Goal: Entertainment & Leisure: Consume media (video, audio)

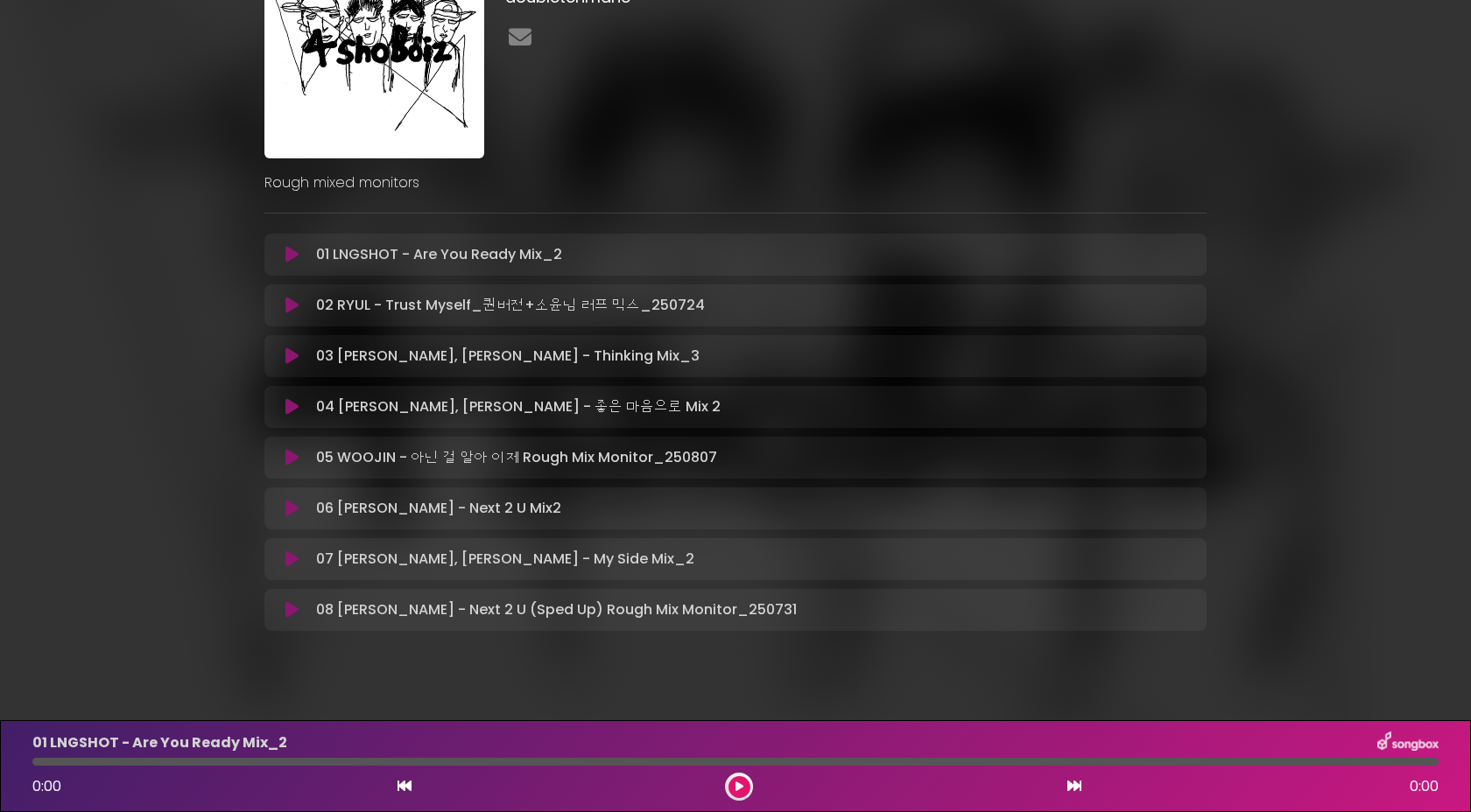
scroll to position [125, 0]
click at [287, 562] on icon at bounding box center [291, 558] width 13 height 18
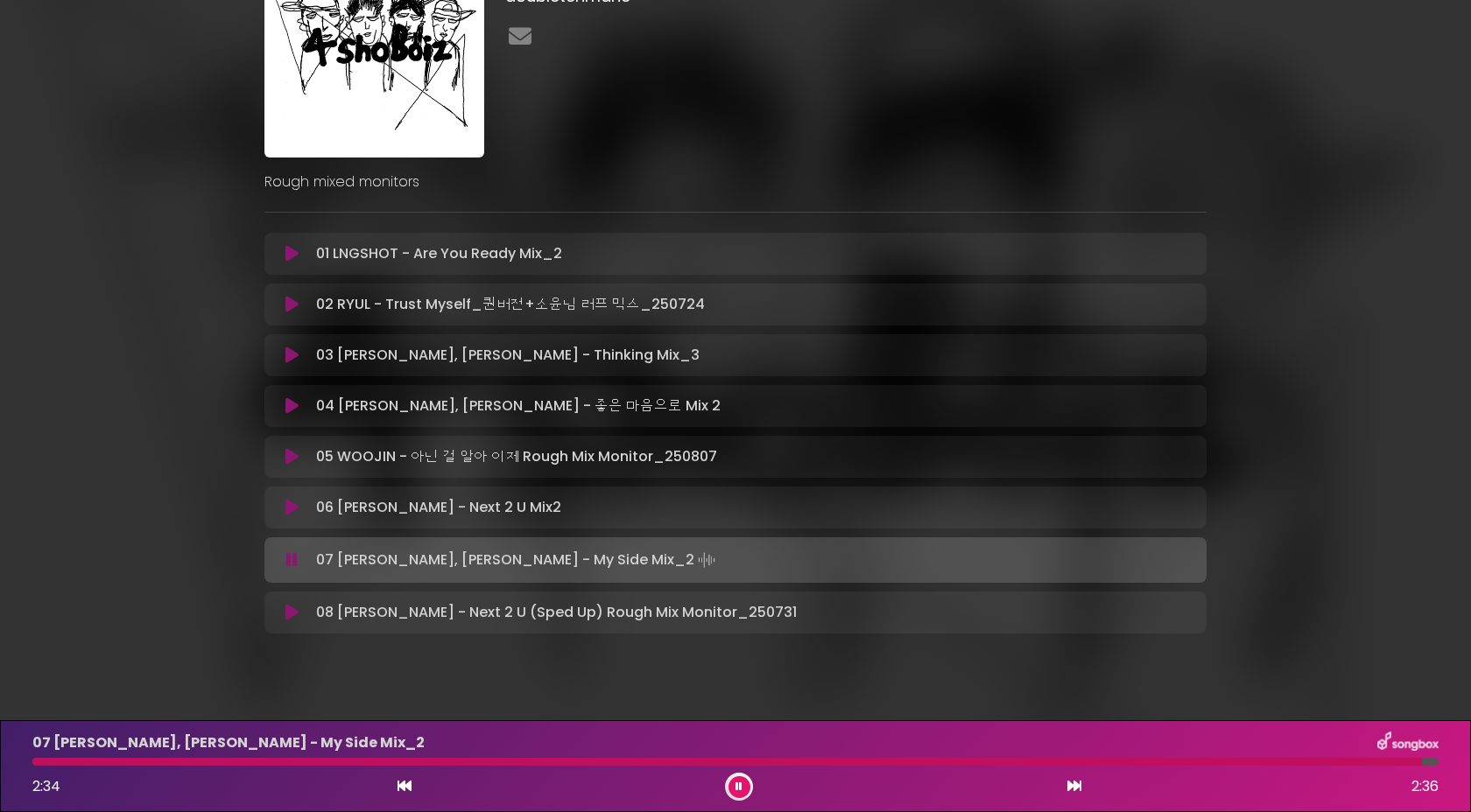
click at [289, 458] on icon at bounding box center [291, 457] width 13 height 18
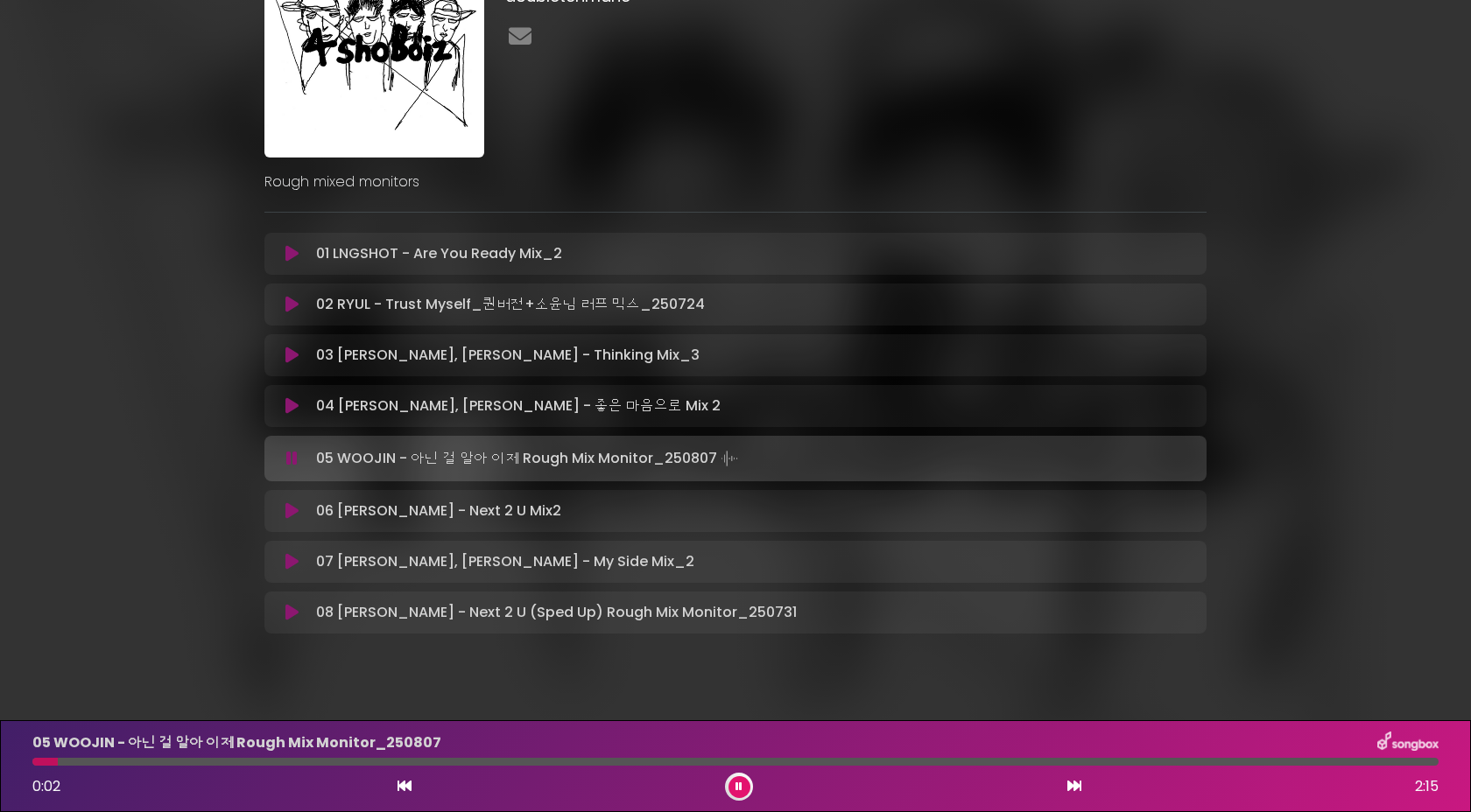
click at [141, 758] on div at bounding box center [735, 761] width 1406 height 8
click at [285, 405] on icon at bounding box center [291, 406] width 13 height 18
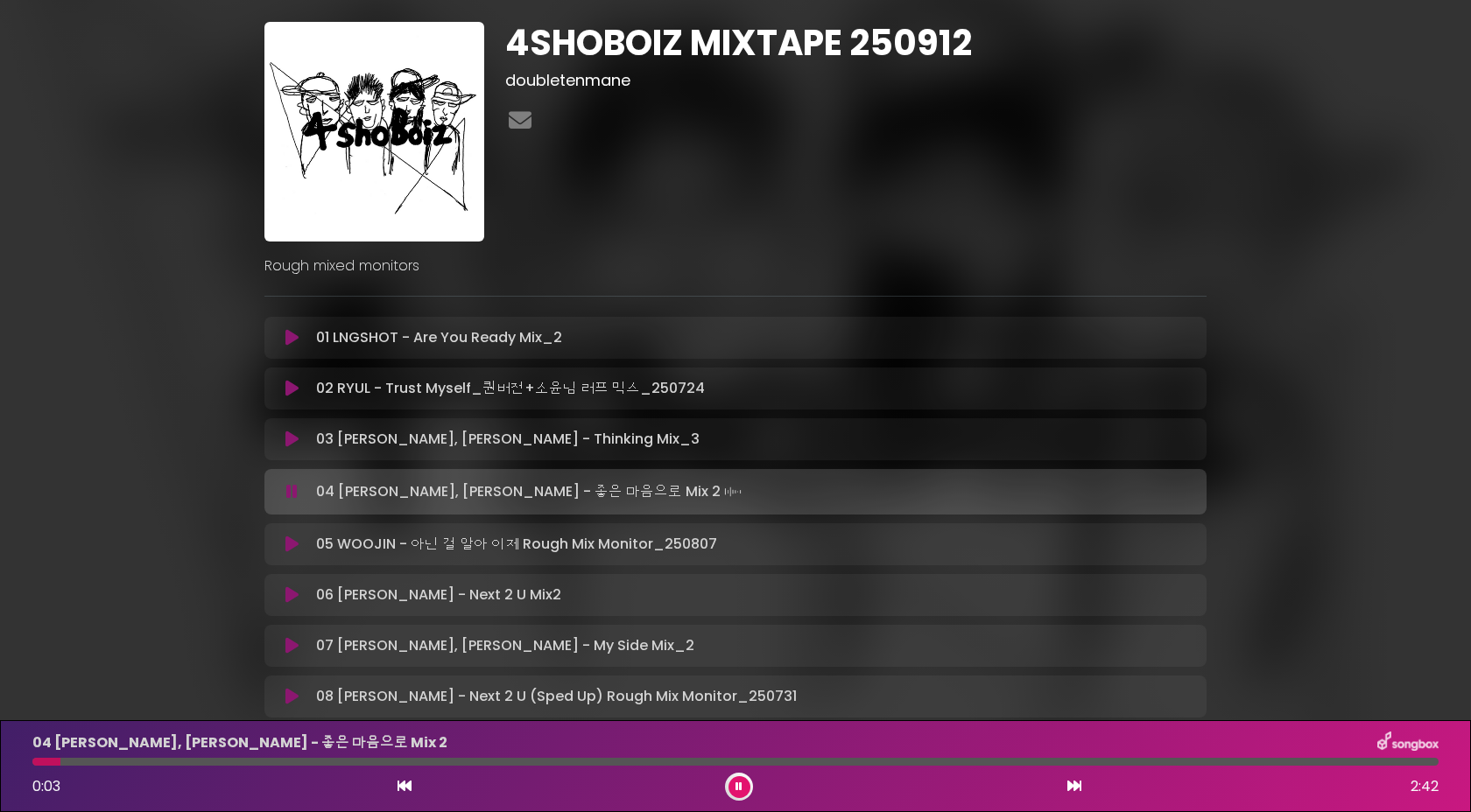
scroll to position [37, 0]
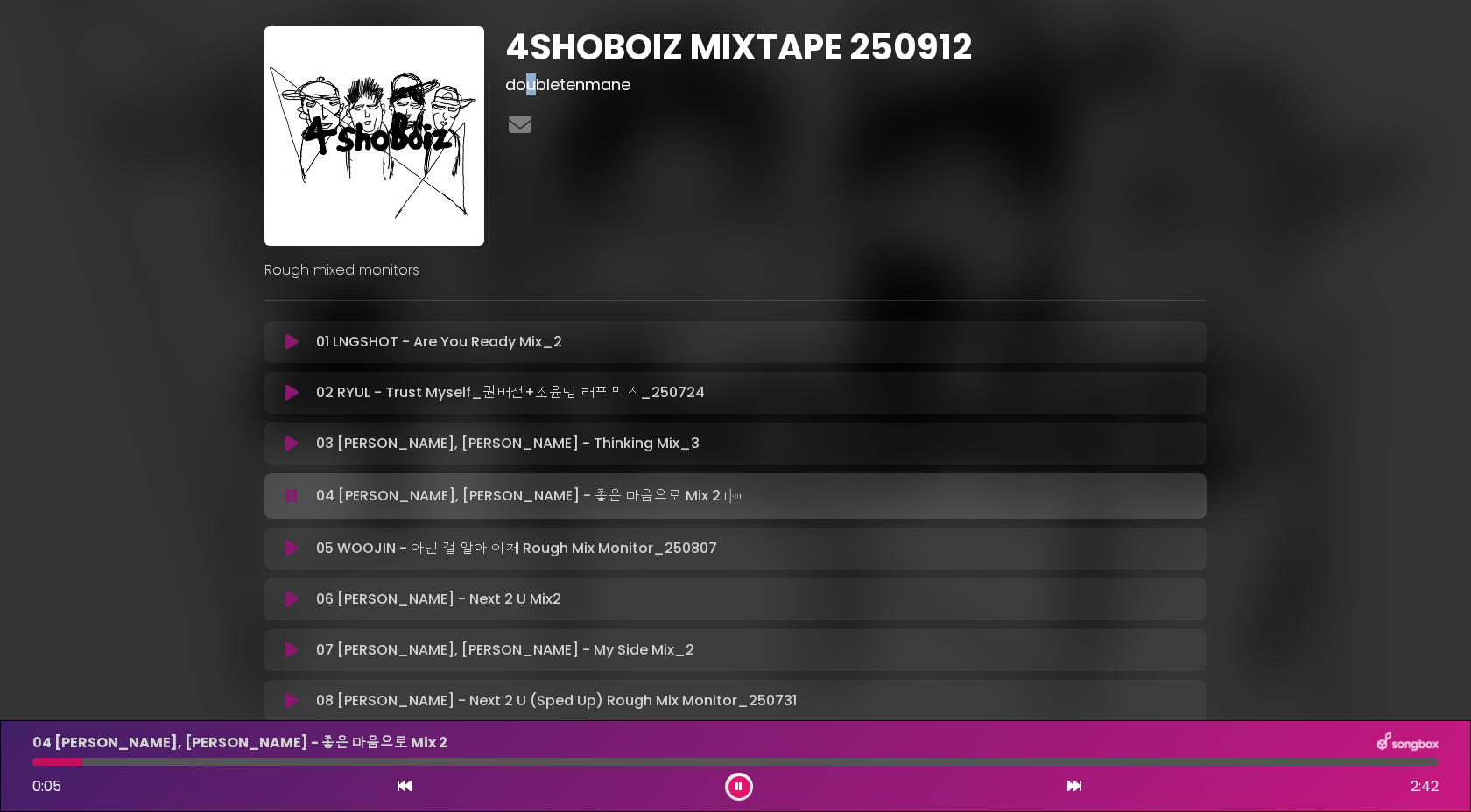
drag, startPoint x: 540, startPoint y: 94, endPoint x: 524, endPoint y: 93, distance: 16.0
click at [524, 93] on h3 "doubletenmane" at bounding box center [856, 84] width 701 height 19
click at [547, 97] on div "4SHOBOIZ MIXTAPE 250912 doubletenmane" at bounding box center [855, 137] width 722 height 220
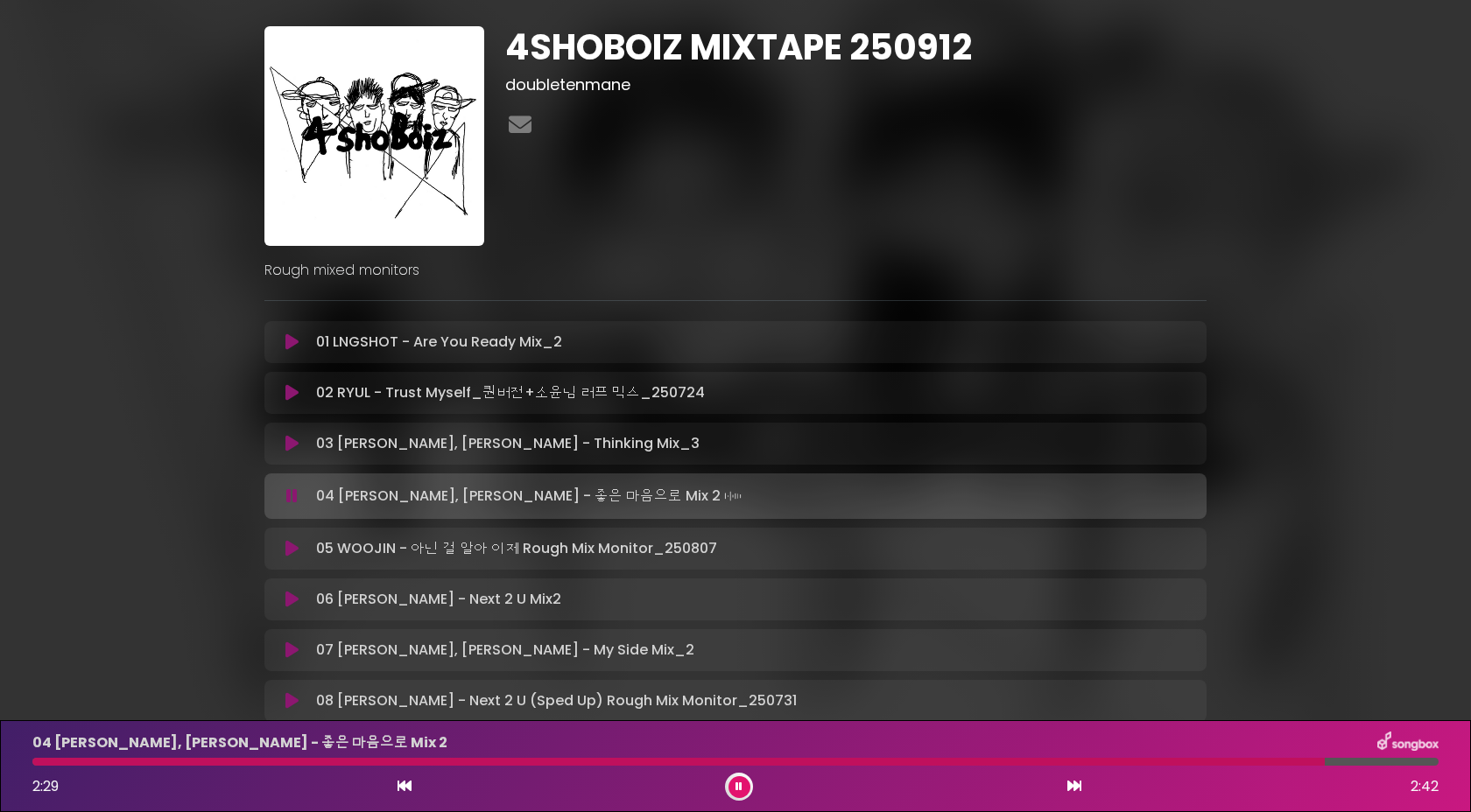
click at [289, 338] on icon at bounding box center [291, 343] width 13 height 18
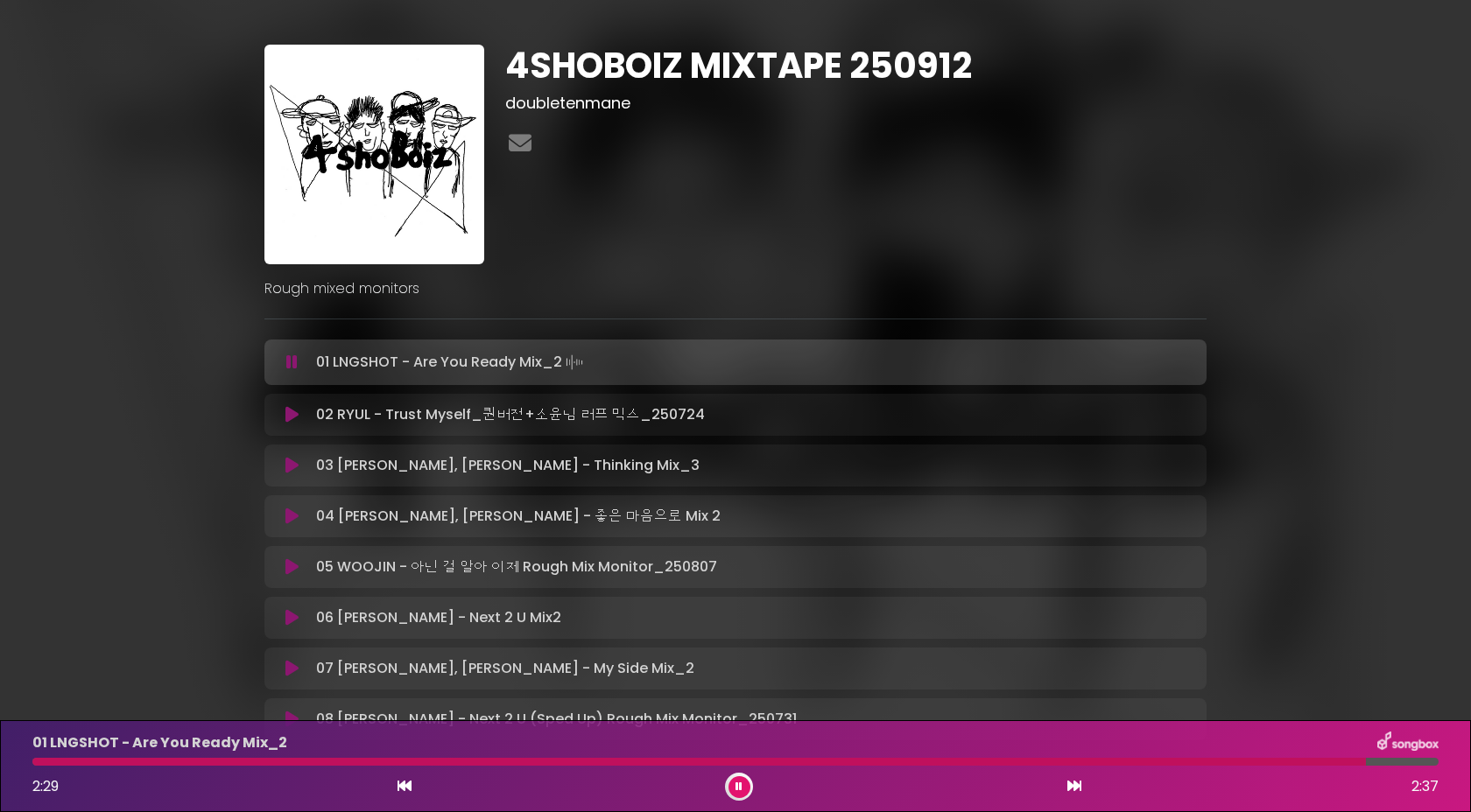
scroll to position [17, 0]
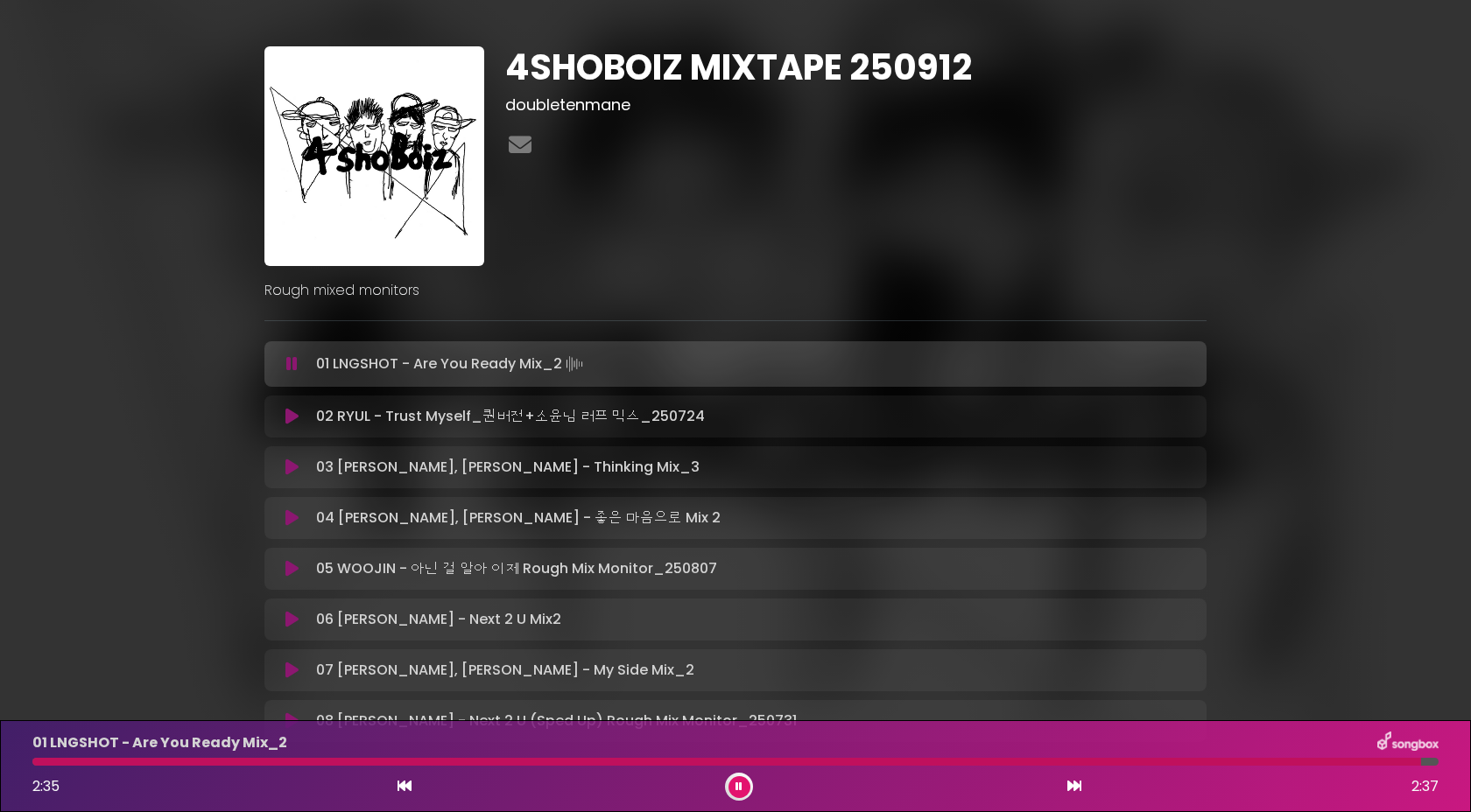
click at [289, 416] on icon at bounding box center [291, 417] width 13 height 18
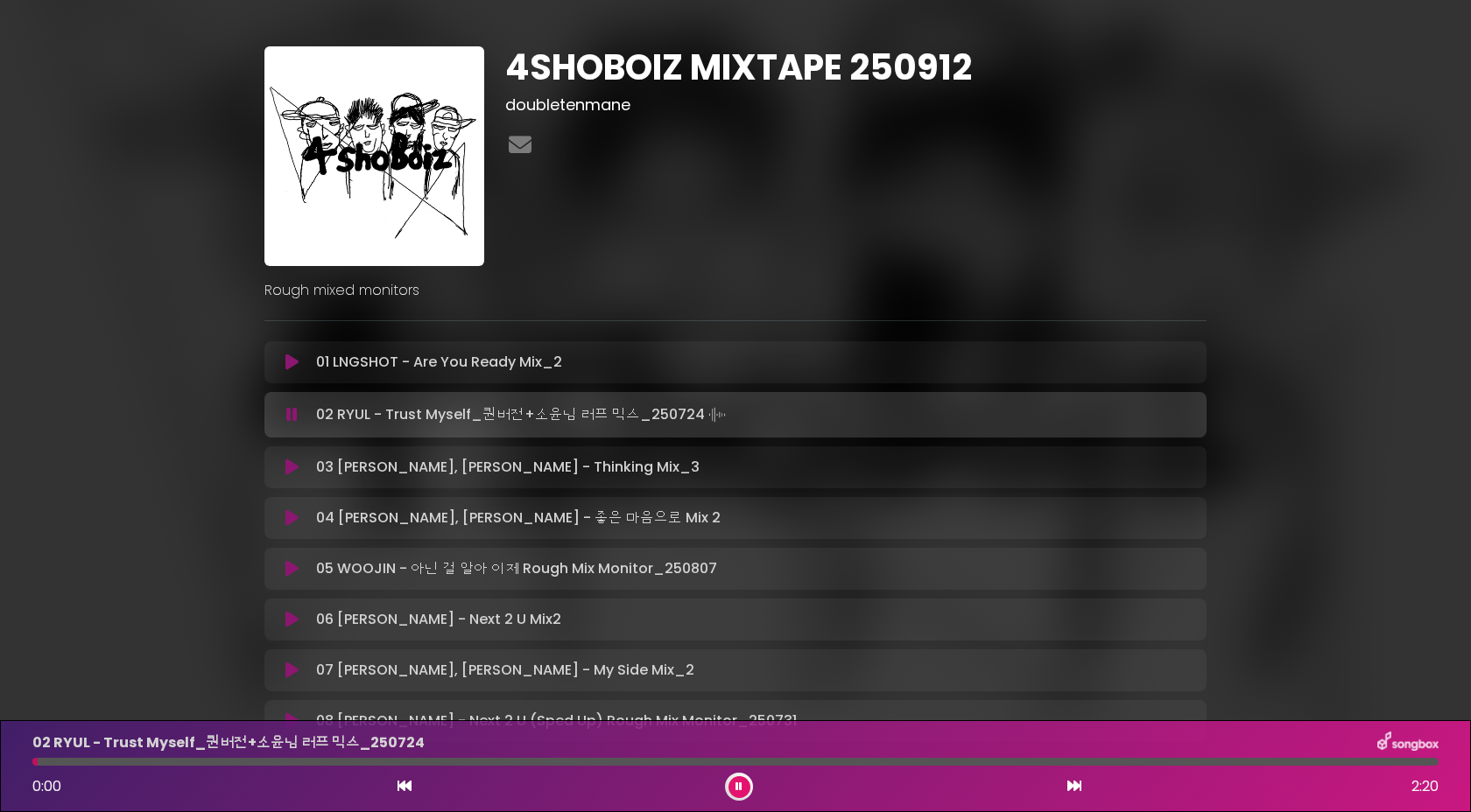
click at [289, 451] on div "03 RYUL, LOUIS - Thinking Mix_3 Loading Track... Your Feedback" at bounding box center [735, 467] width 942 height 42
click at [289, 461] on icon at bounding box center [291, 467] width 13 height 18
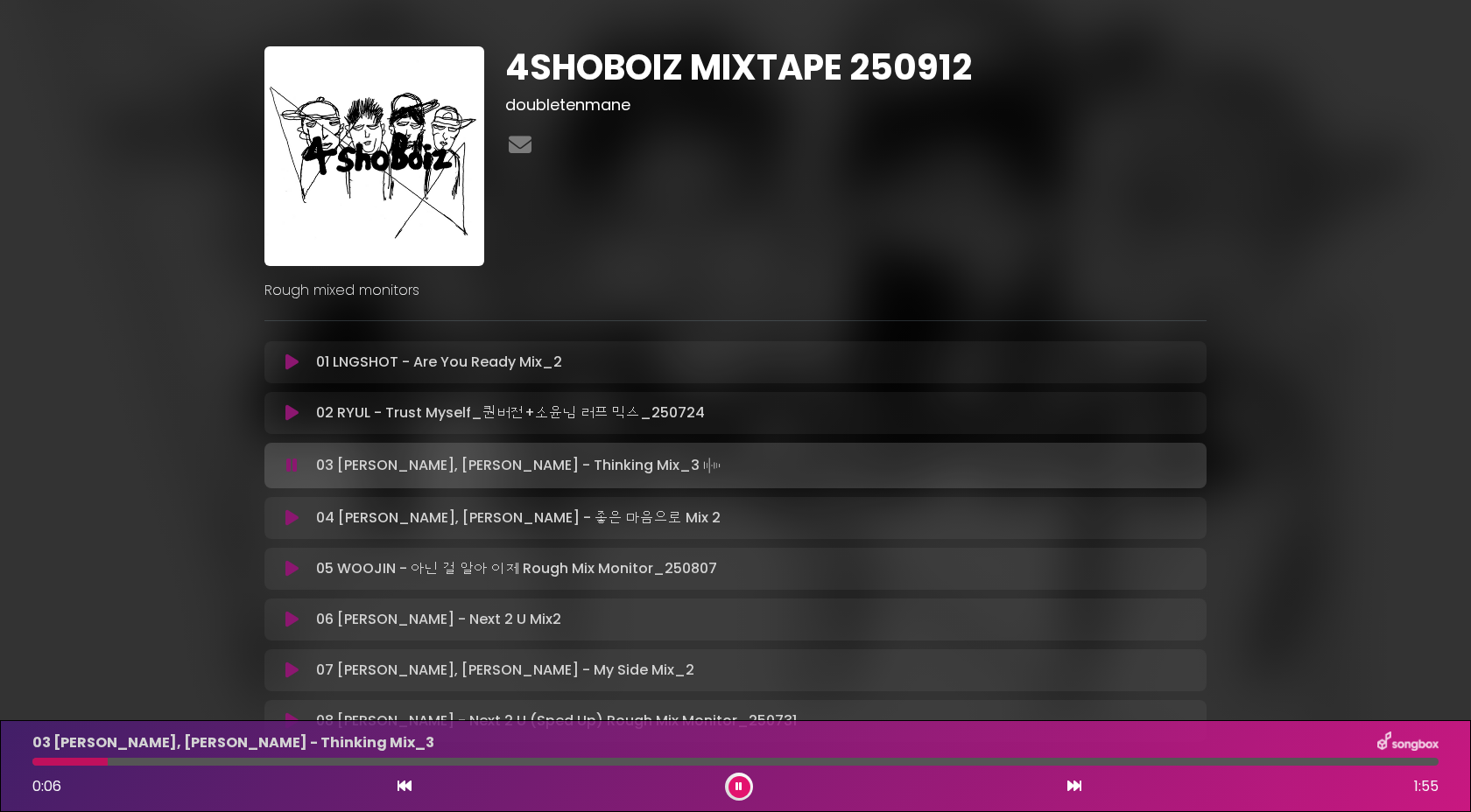
click at [107, 760] on div at bounding box center [735, 761] width 1406 height 8
click at [153, 761] on div at bounding box center [735, 761] width 1406 height 8
click at [207, 762] on div at bounding box center [735, 761] width 1406 height 8
click at [288, 515] on icon at bounding box center [291, 518] width 13 height 18
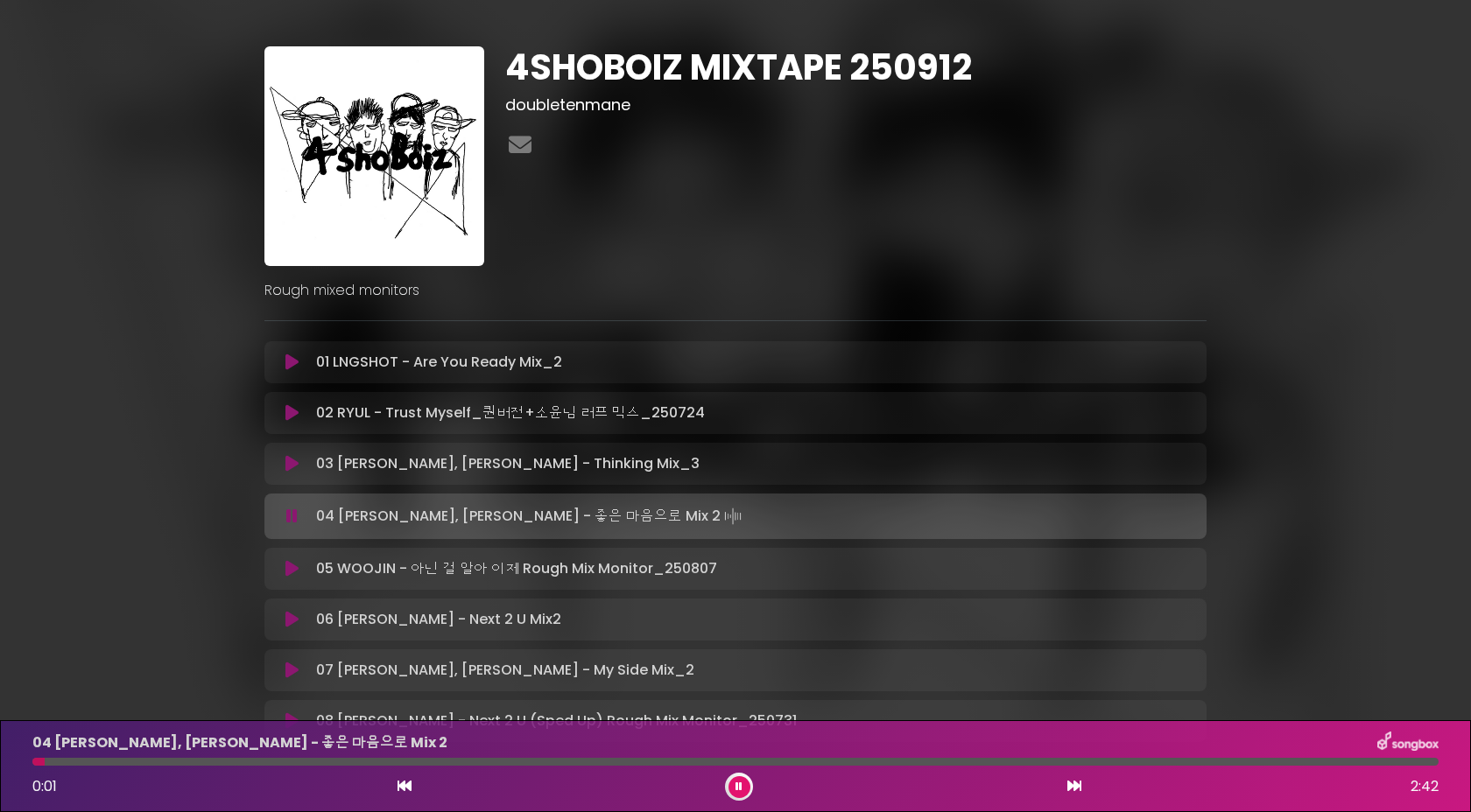
click at [155, 763] on div at bounding box center [735, 761] width 1406 height 8
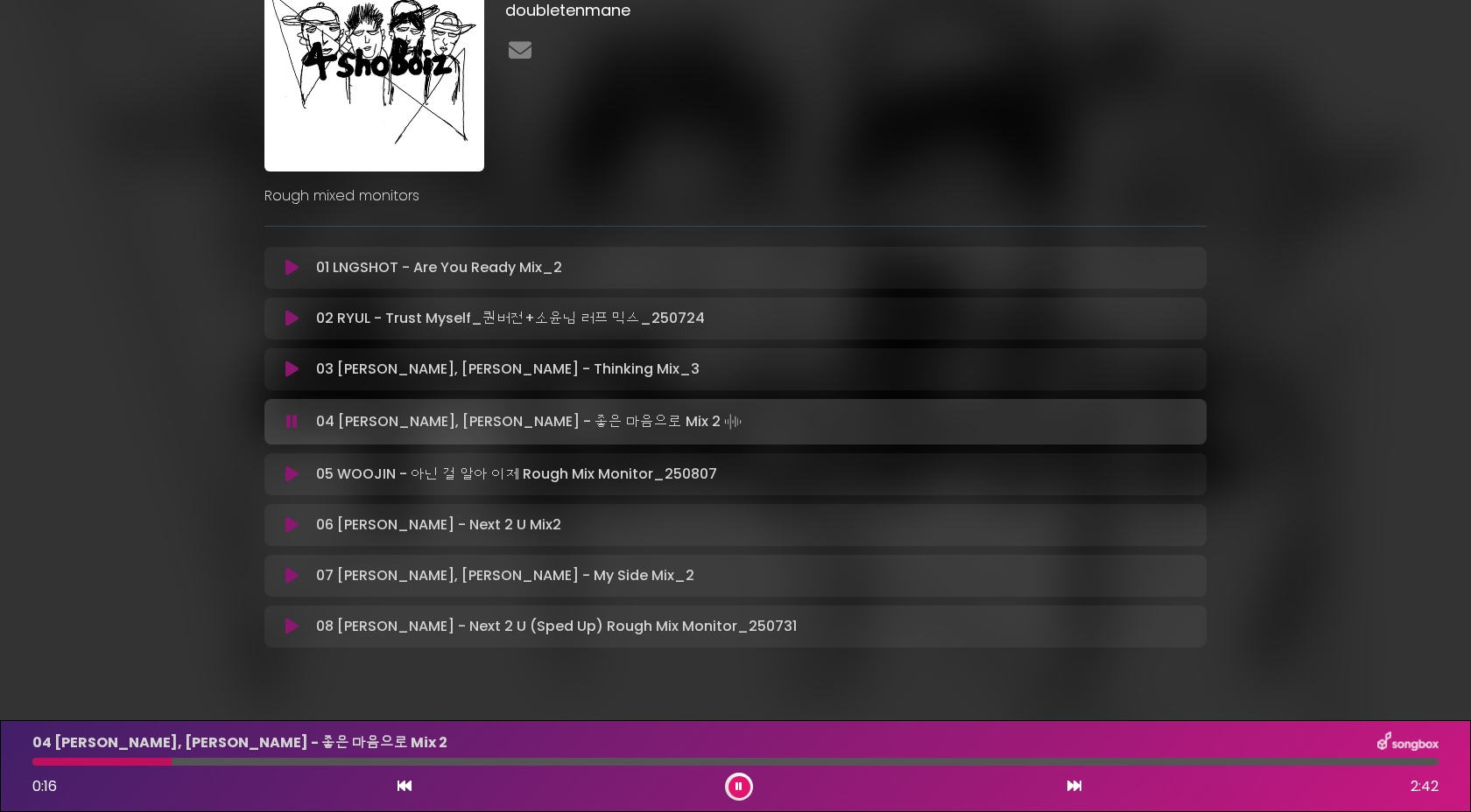
scroll to position [116, 0]
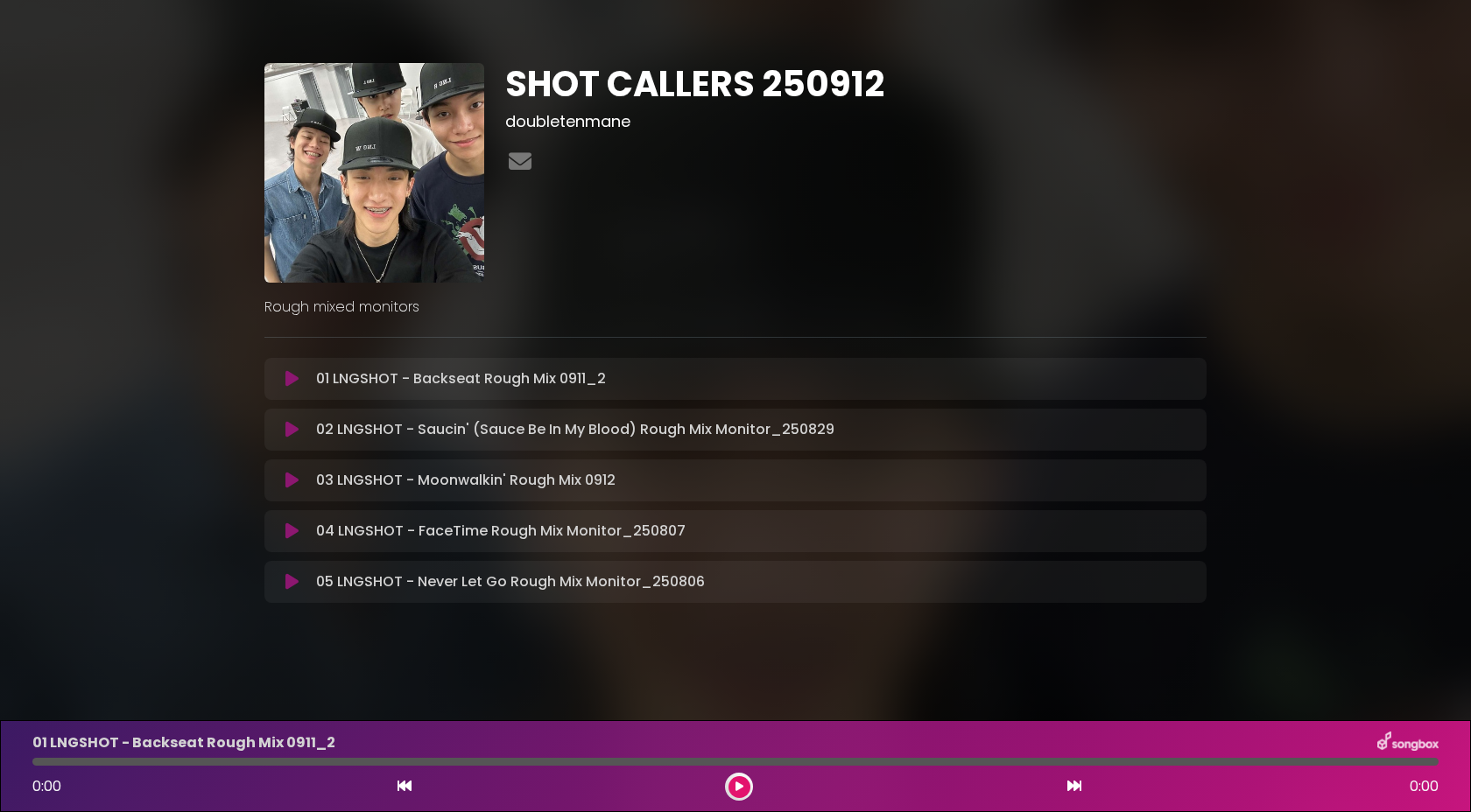
click at [293, 383] on icon at bounding box center [291, 379] width 13 height 18
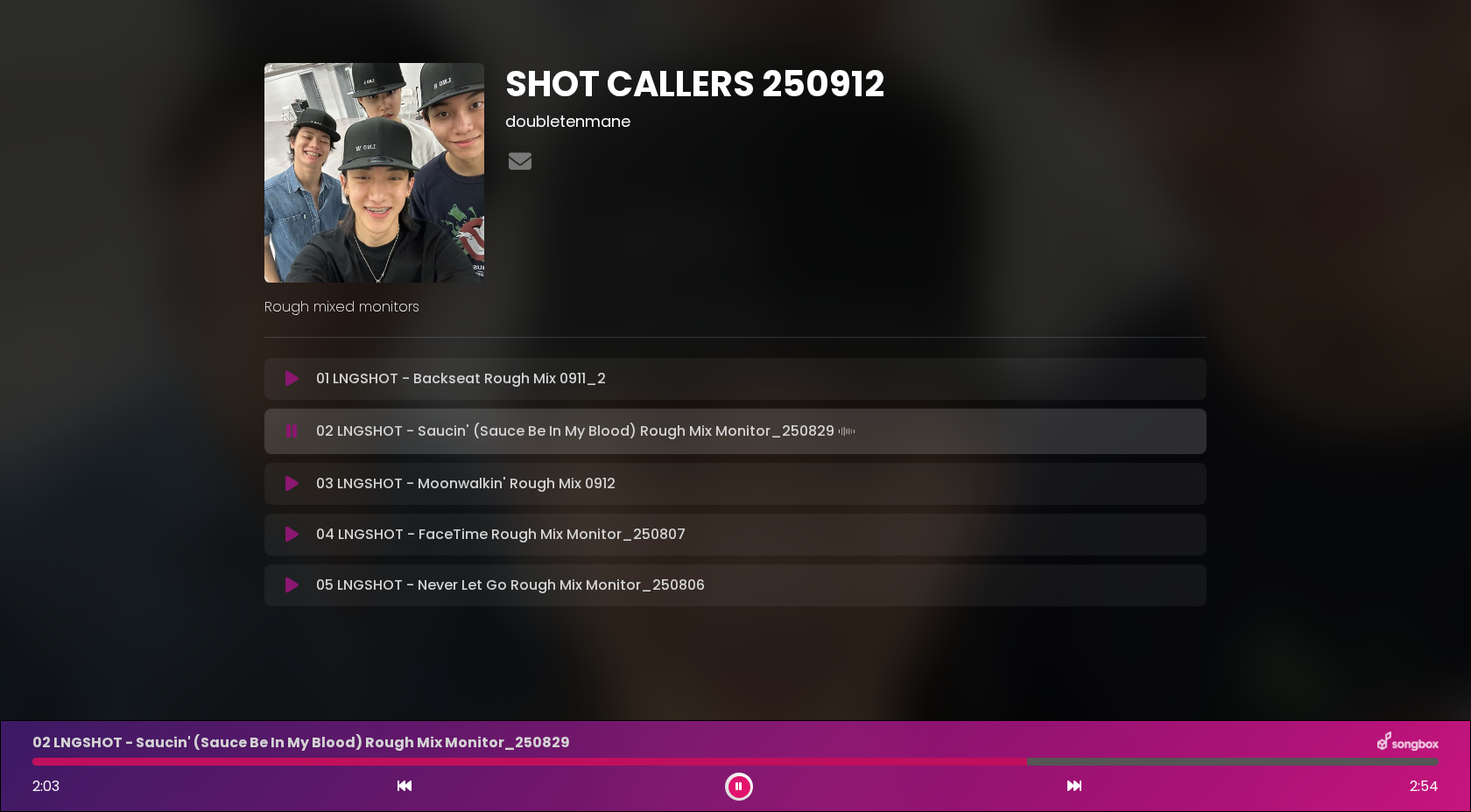
click at [946, 760] on div at bounding box center [530, 761] width 995 height 8
click at [293, 432] on icon at bounding box center [291, 432] width 11 height 18
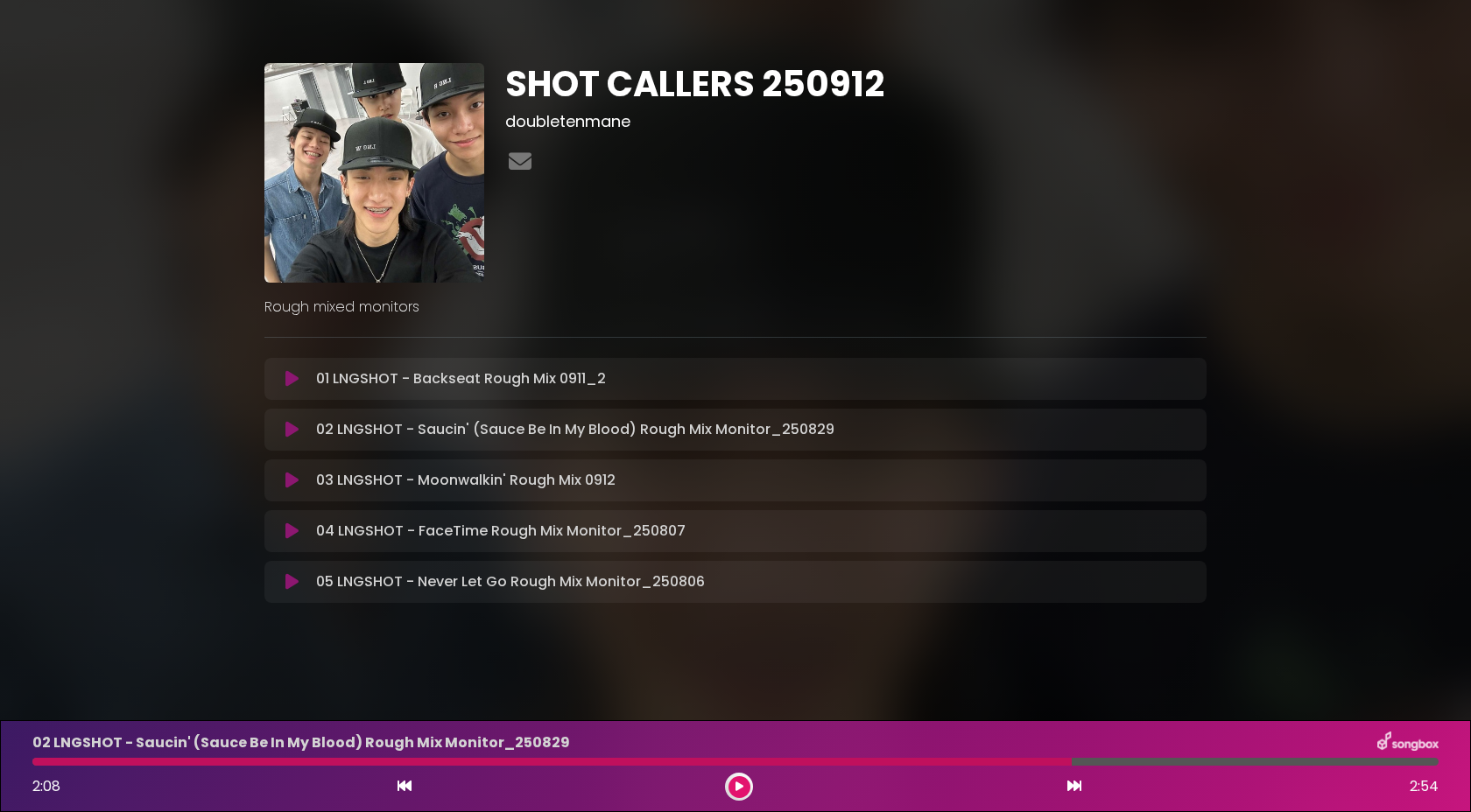
click at [275, 421] on button at bounding box center [292, 430] width 34 height 18
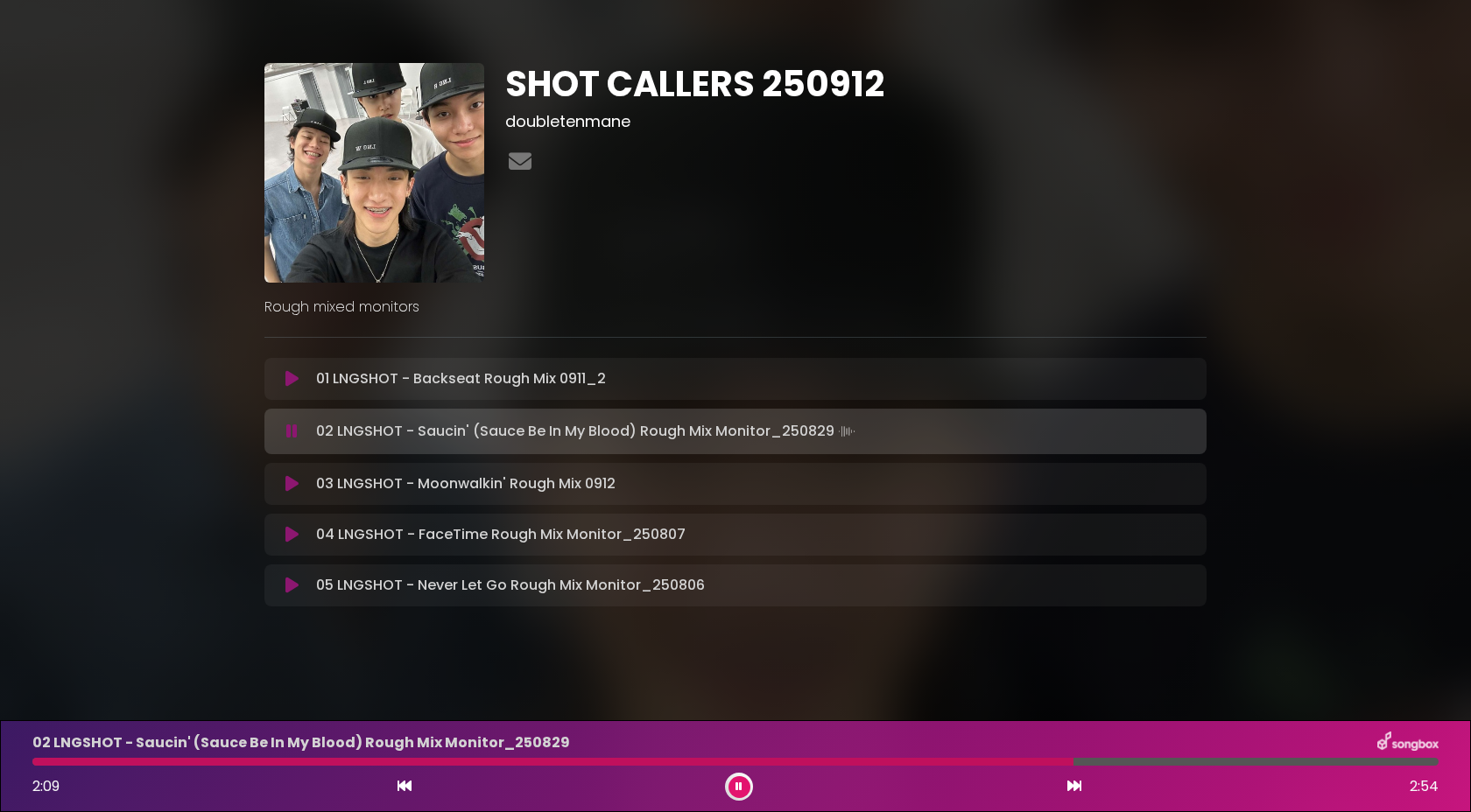
click at [297, 486] on icon at bounding box center [291, 484] width 13 height 18
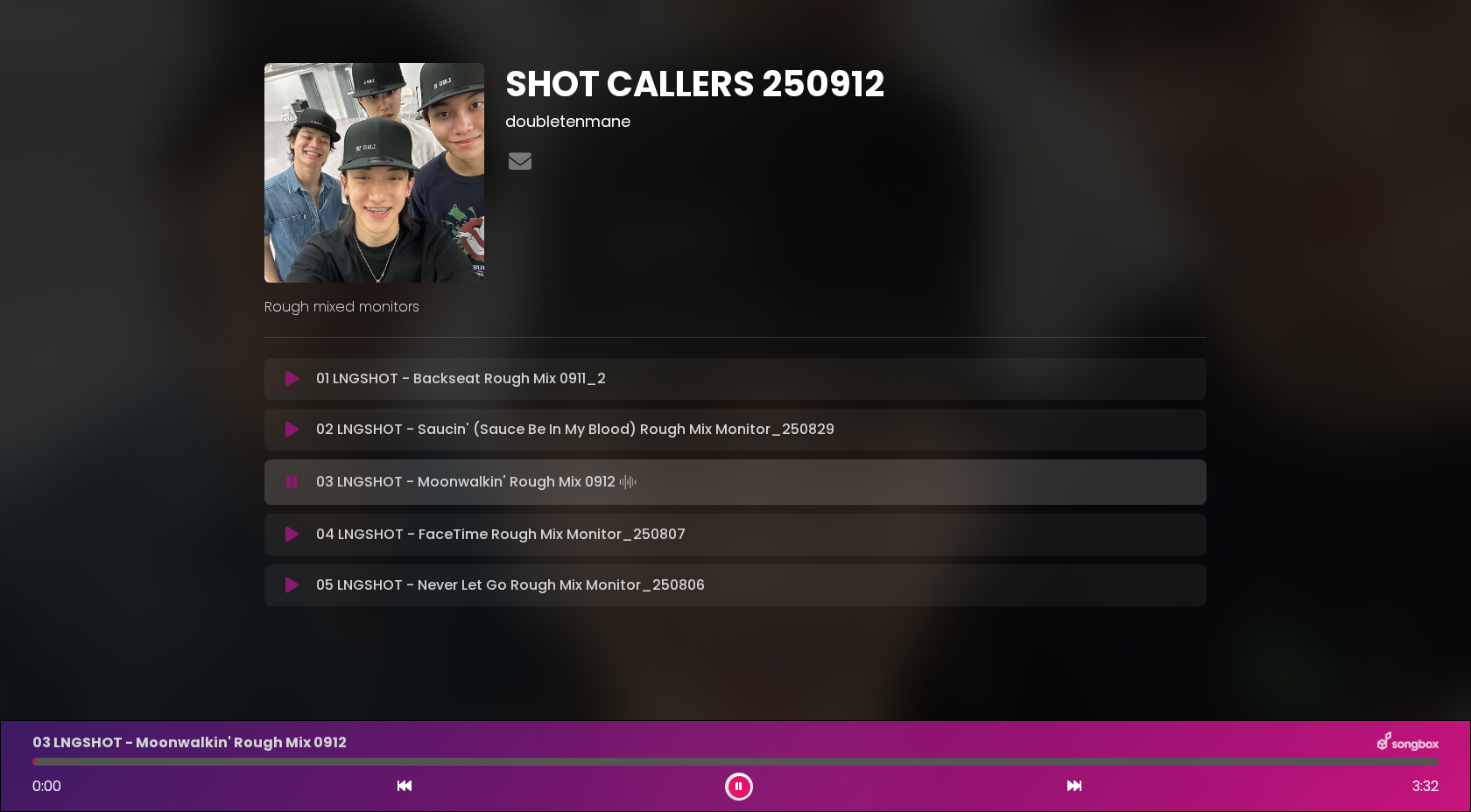
click at [292, 431] on icon at bounding box center [291, 430] width 13 height 18
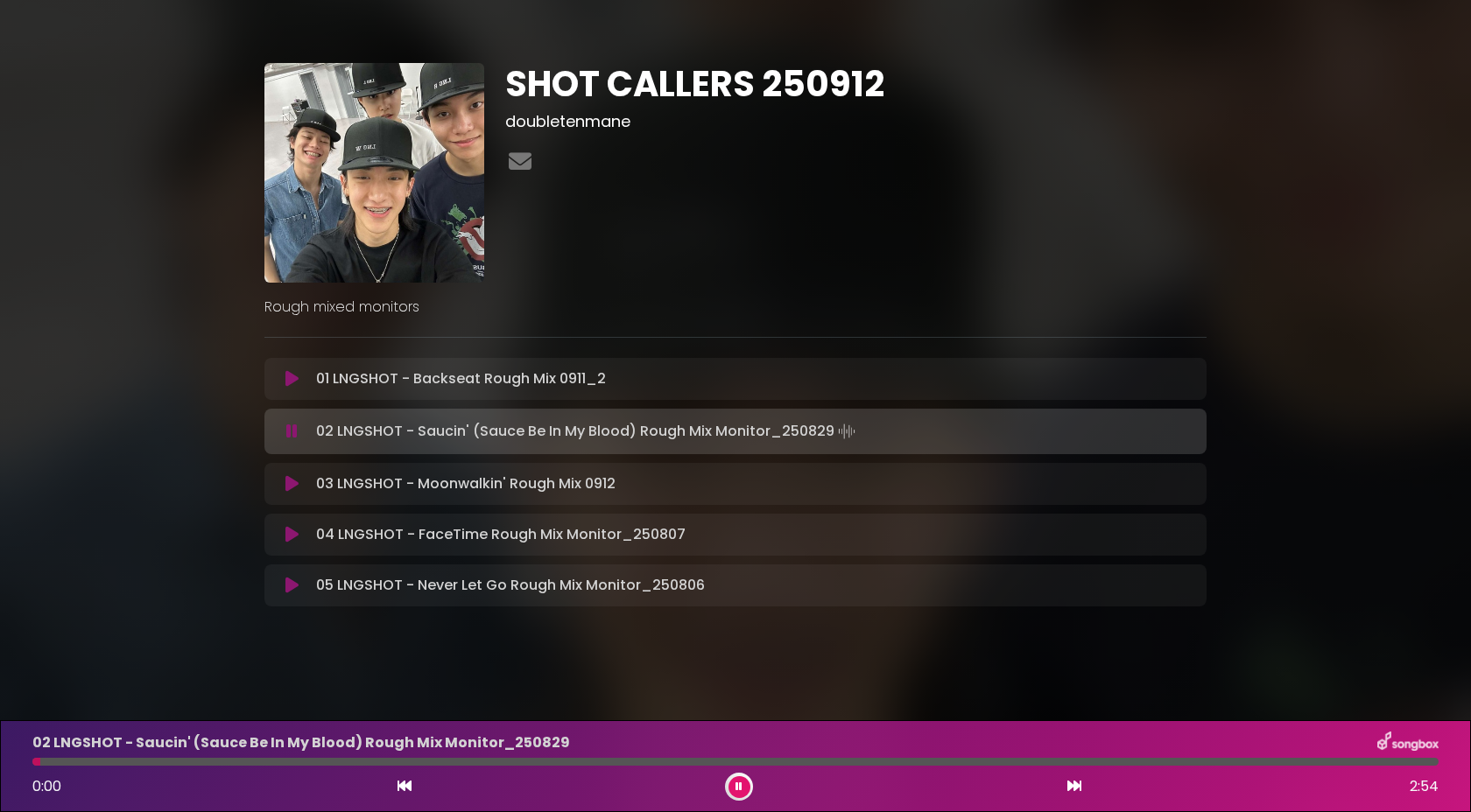
click at [850, 761] on div at bounding box center [735, 761] width 1406 height 8
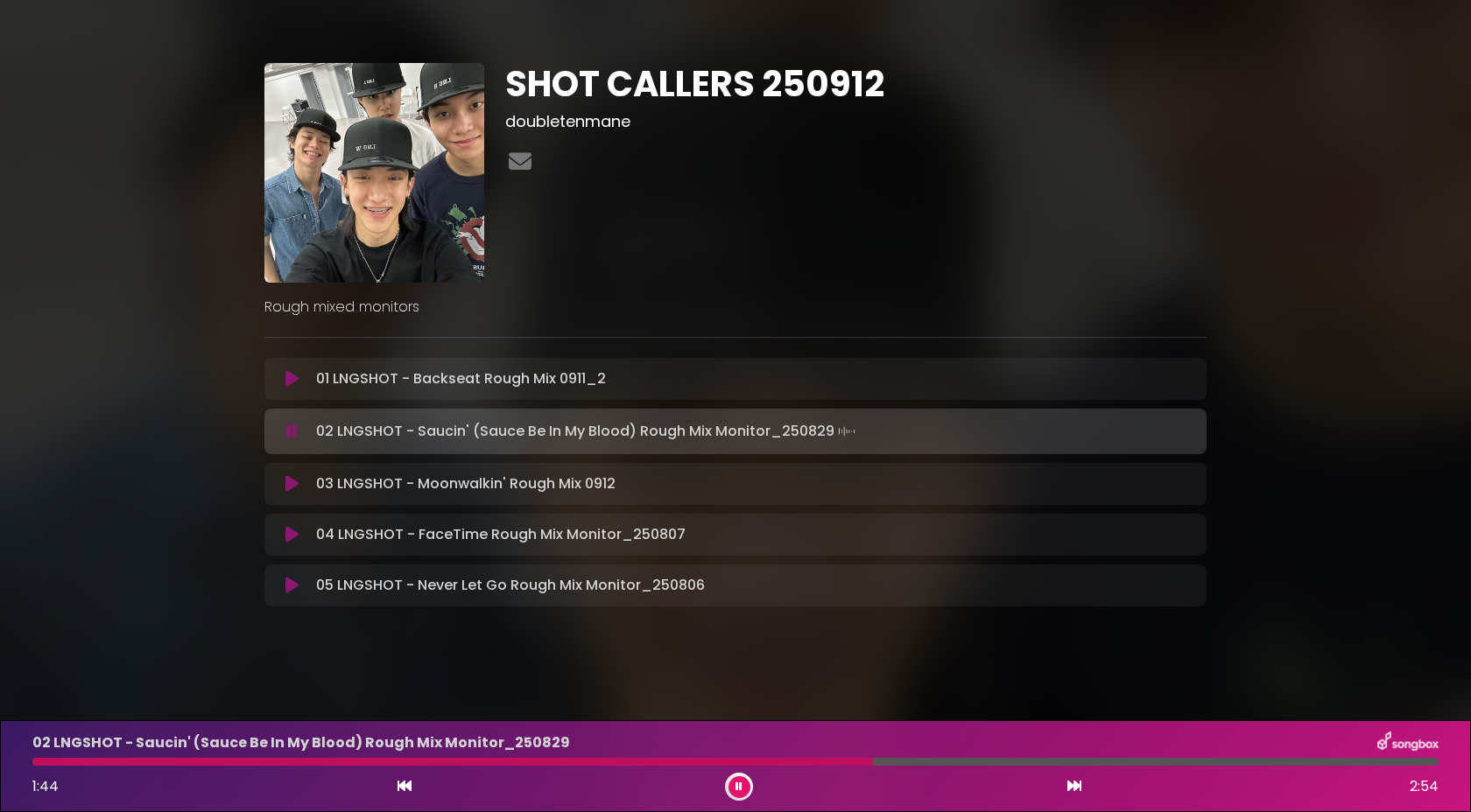
click at [893, 761] on div at bounding box center [735, 761] width 1406 height 8
click at [914, 760] on div at bounding box center [735, 761] width 1406 height 8
click at [942, 762] on div at bounding box center [504, 761] width 944 height 8
click at [293, 485] on icon at bounding box center [291, 484] width 13 height 18
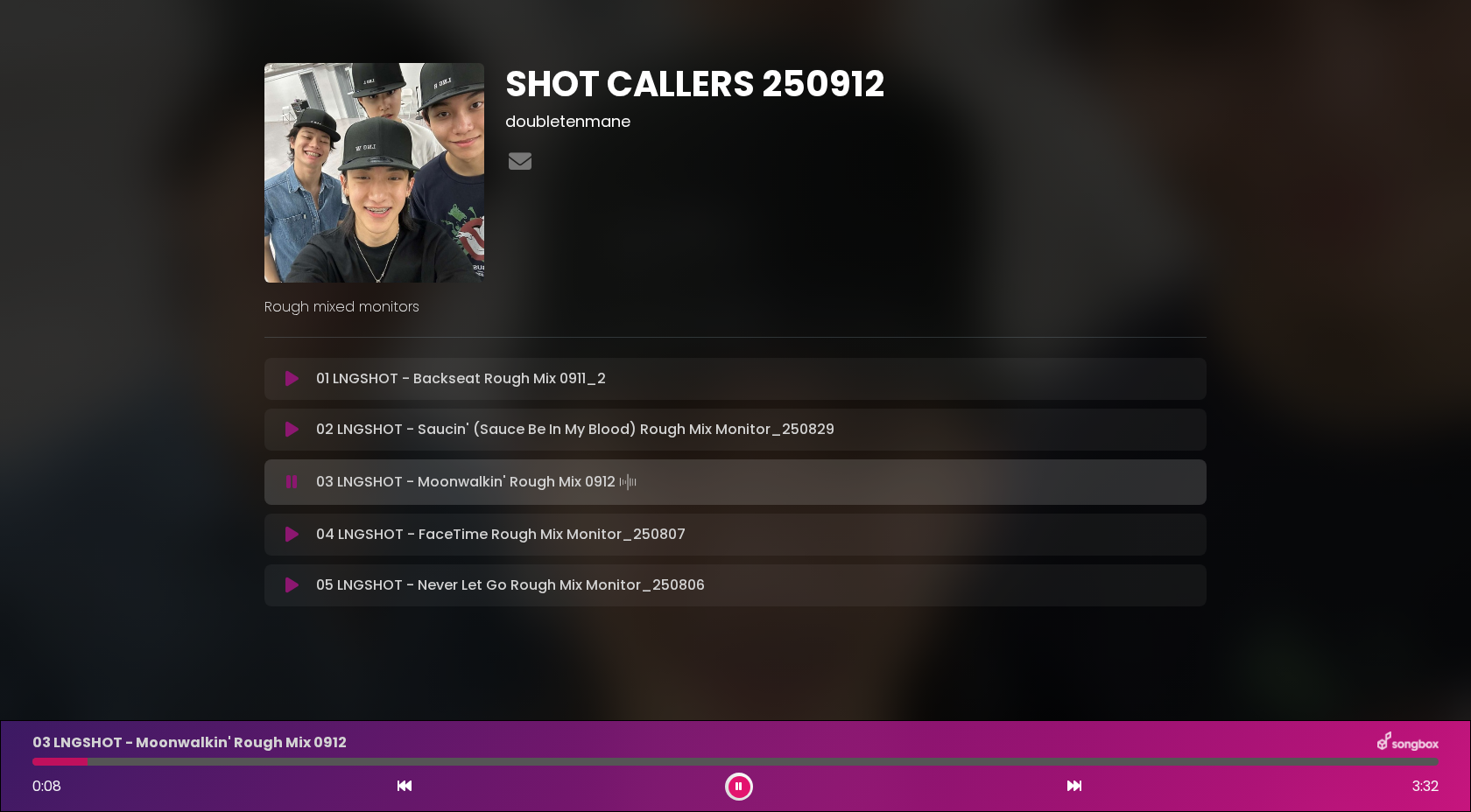
click at [749, 795] on div at bounding box center [739, 786] width 28 height 28
click at [743, 787] on button at bounding box center [739, 787] width 22 height 22
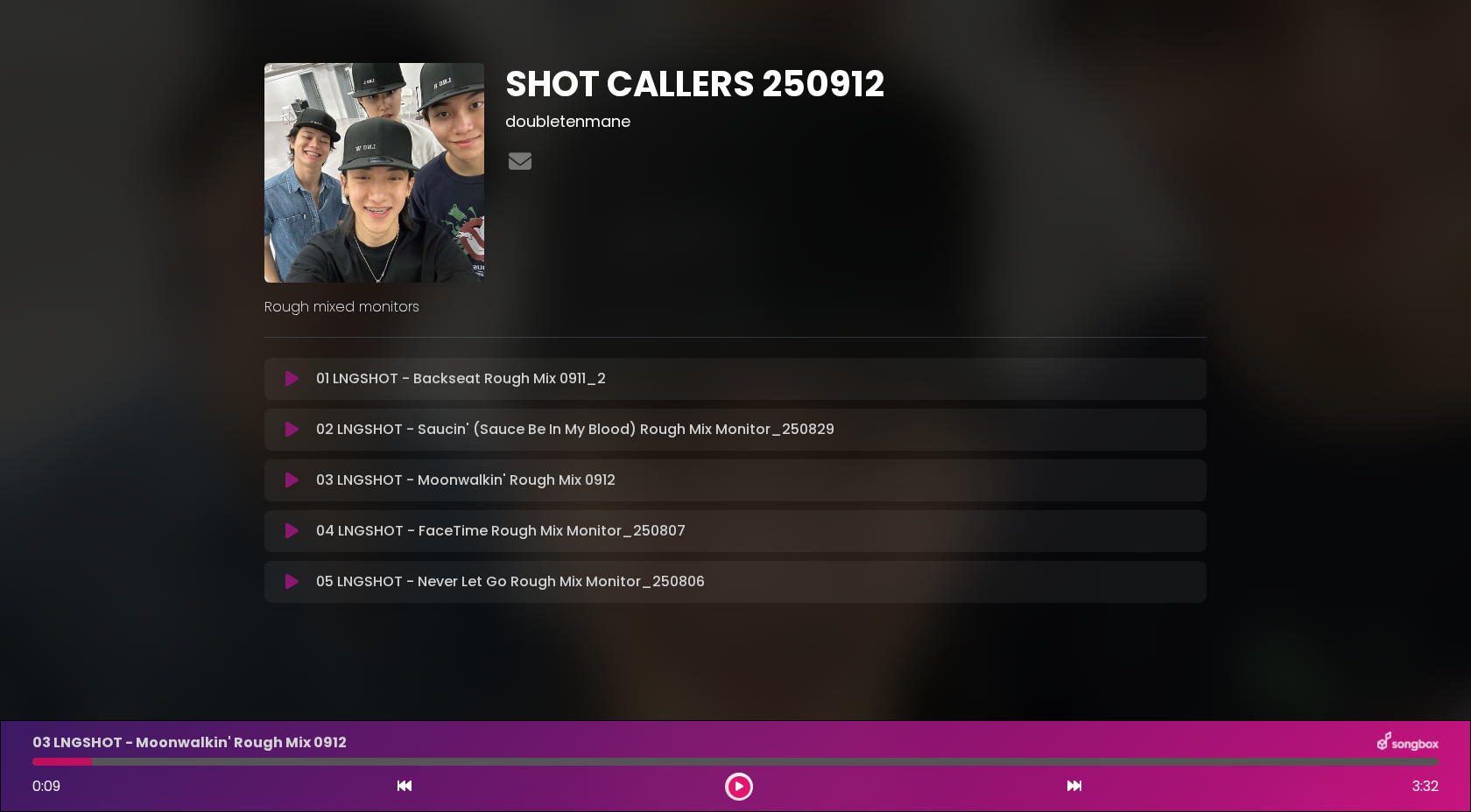
click at [743, 787] on button at bounding box center [739, 787] width 22 height 22
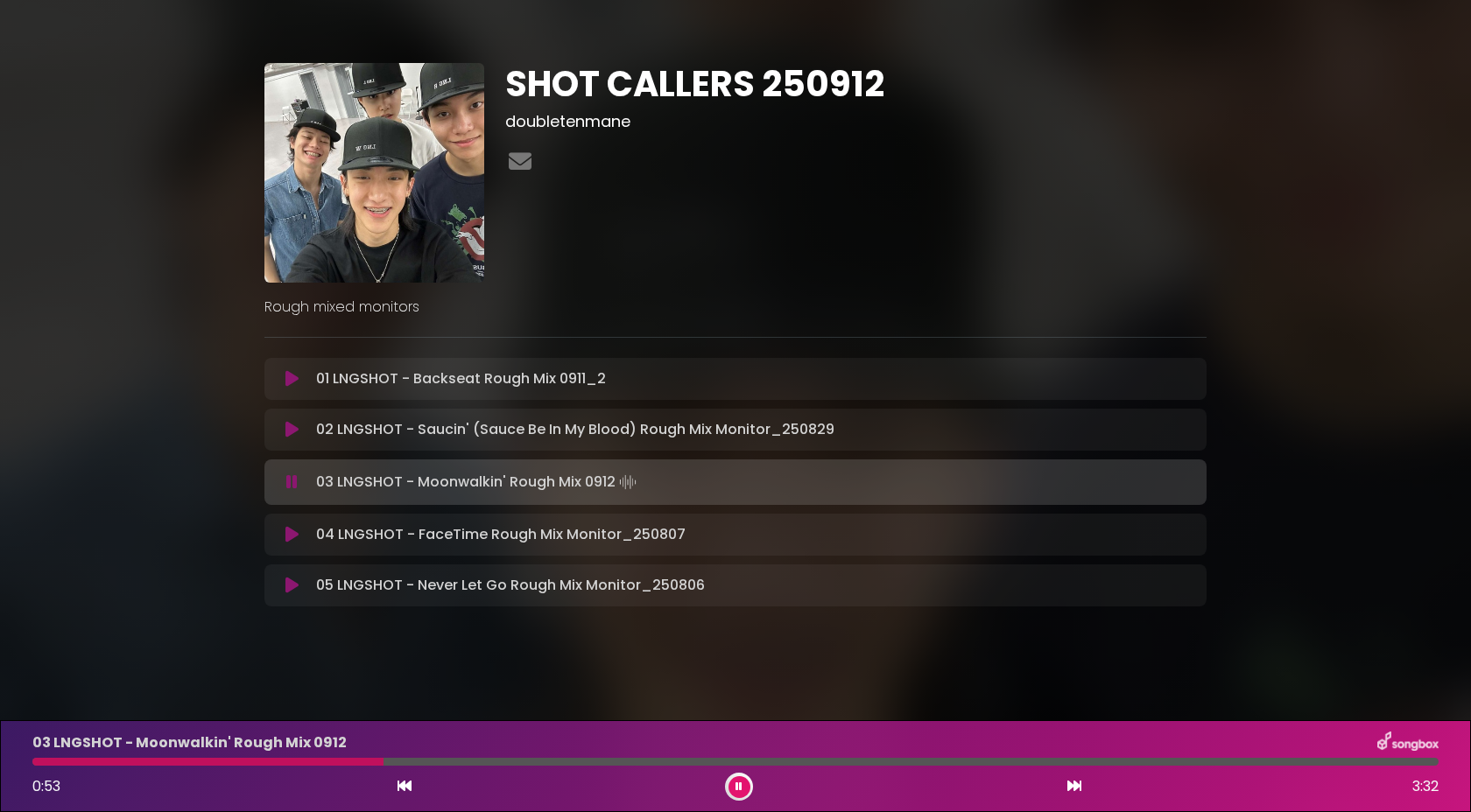
click at [36, 764] on div at bounding box center [208, 761] width 351 height 8
click at [629, 757] on div "03 LNGSHOT - Moonwalkin' Rough Mix 0912 2:12 3:32" at bounding box center [735, 766] width 1427 height 69
click at [629, 764] on div at bounding box center [471, 761] width 877 height 8
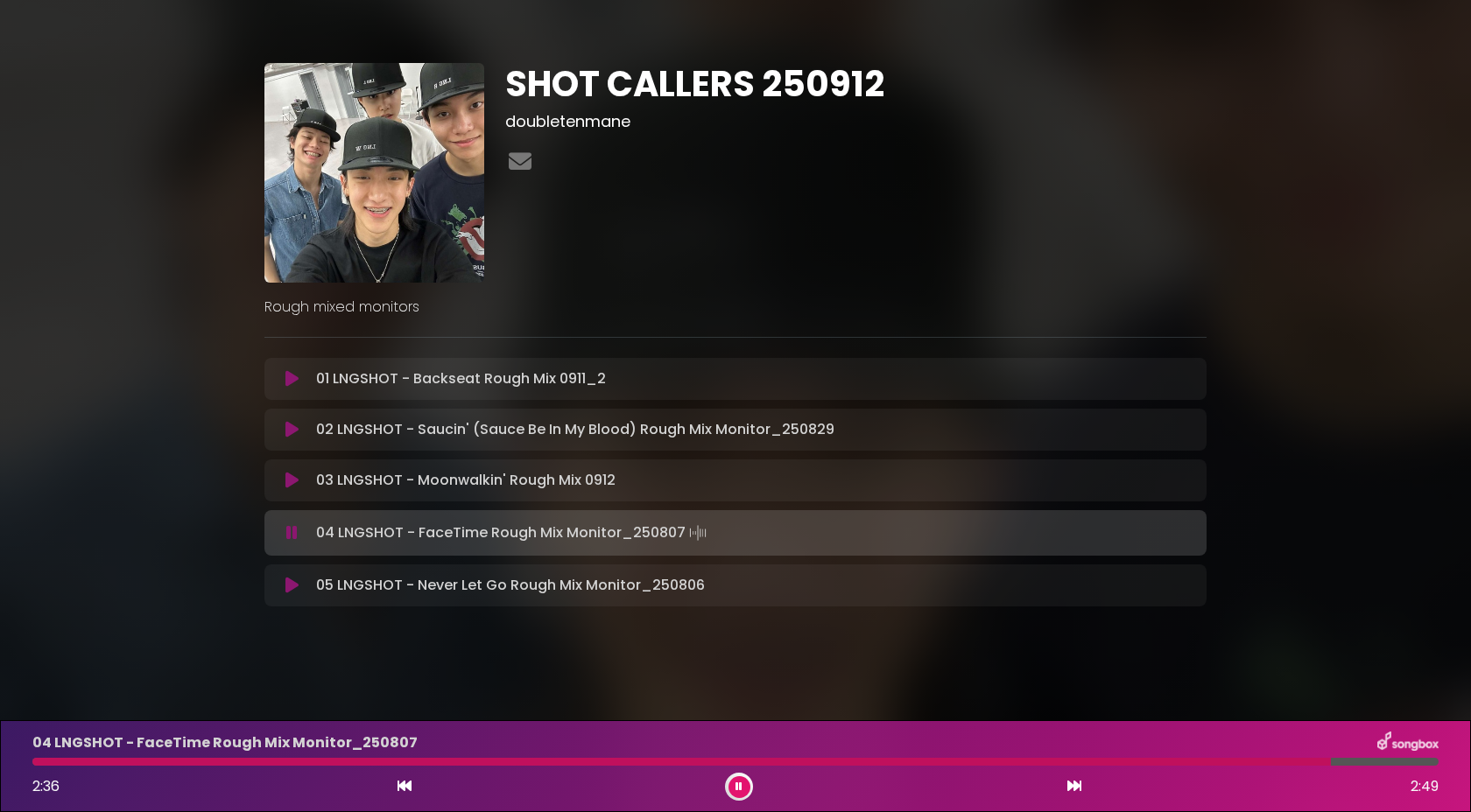
click at [292, 581] on icon at bounding box center [291, 585] width 13 height 18
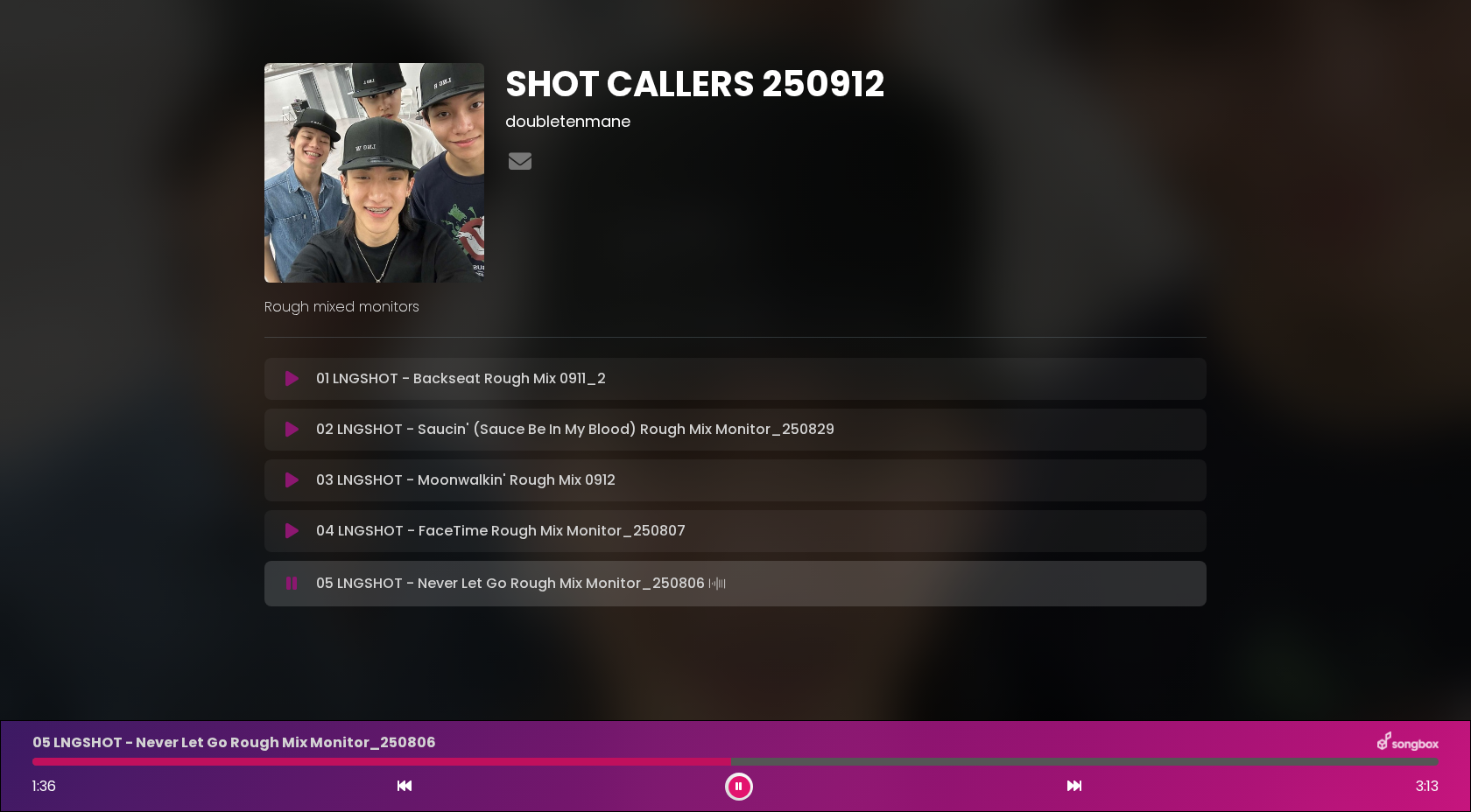
click at [288, 434] on icon at bounding box center [291, 430] width 13 height 18
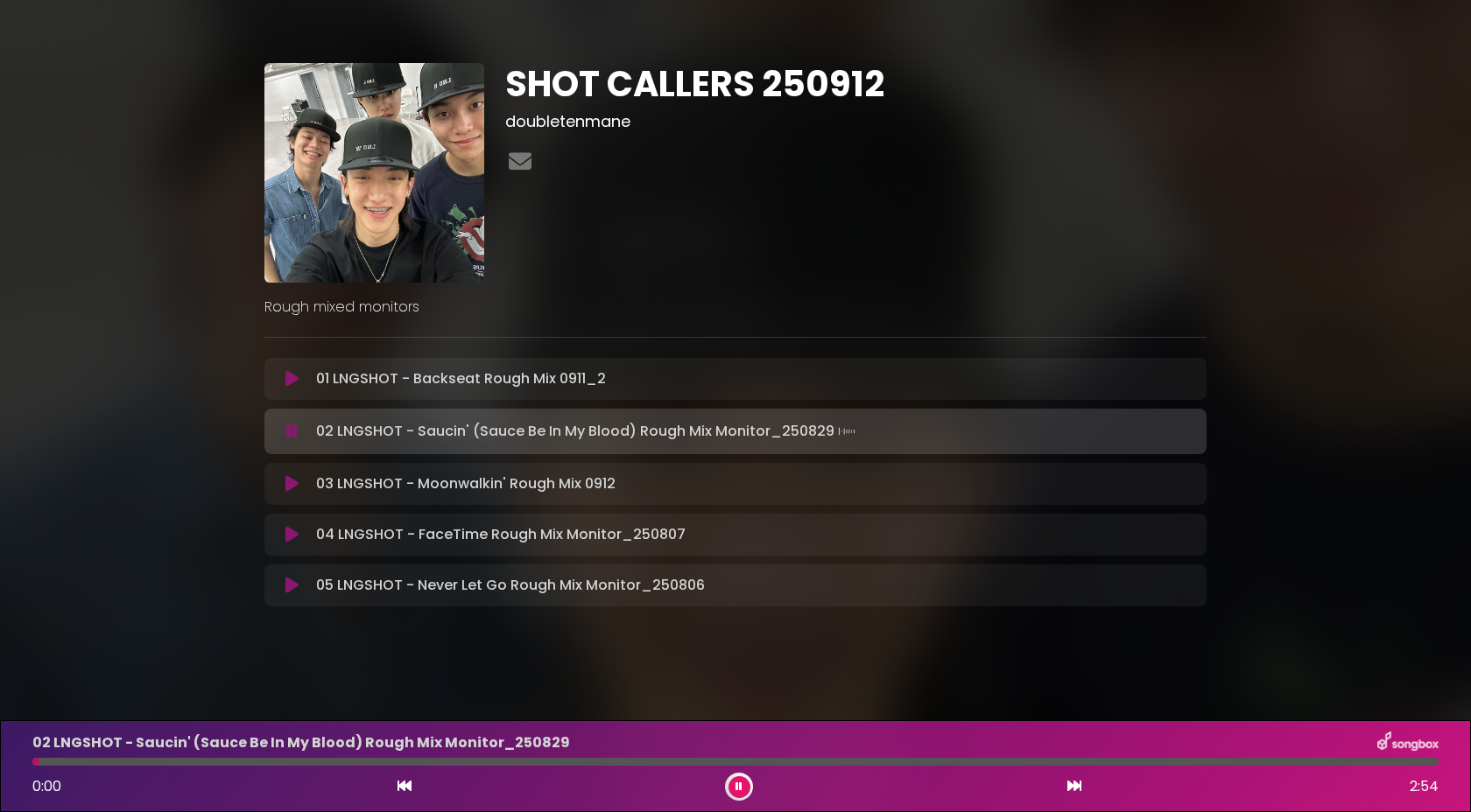
click at [205, 763] on div at bounding box center [735, 761] width 1406 height 8
click at [240, 764] on div at bounding box center [735, 761] width 1406 height 8
click at [747, 758] on div at bounding box center [735, 761] width 1406 height 8
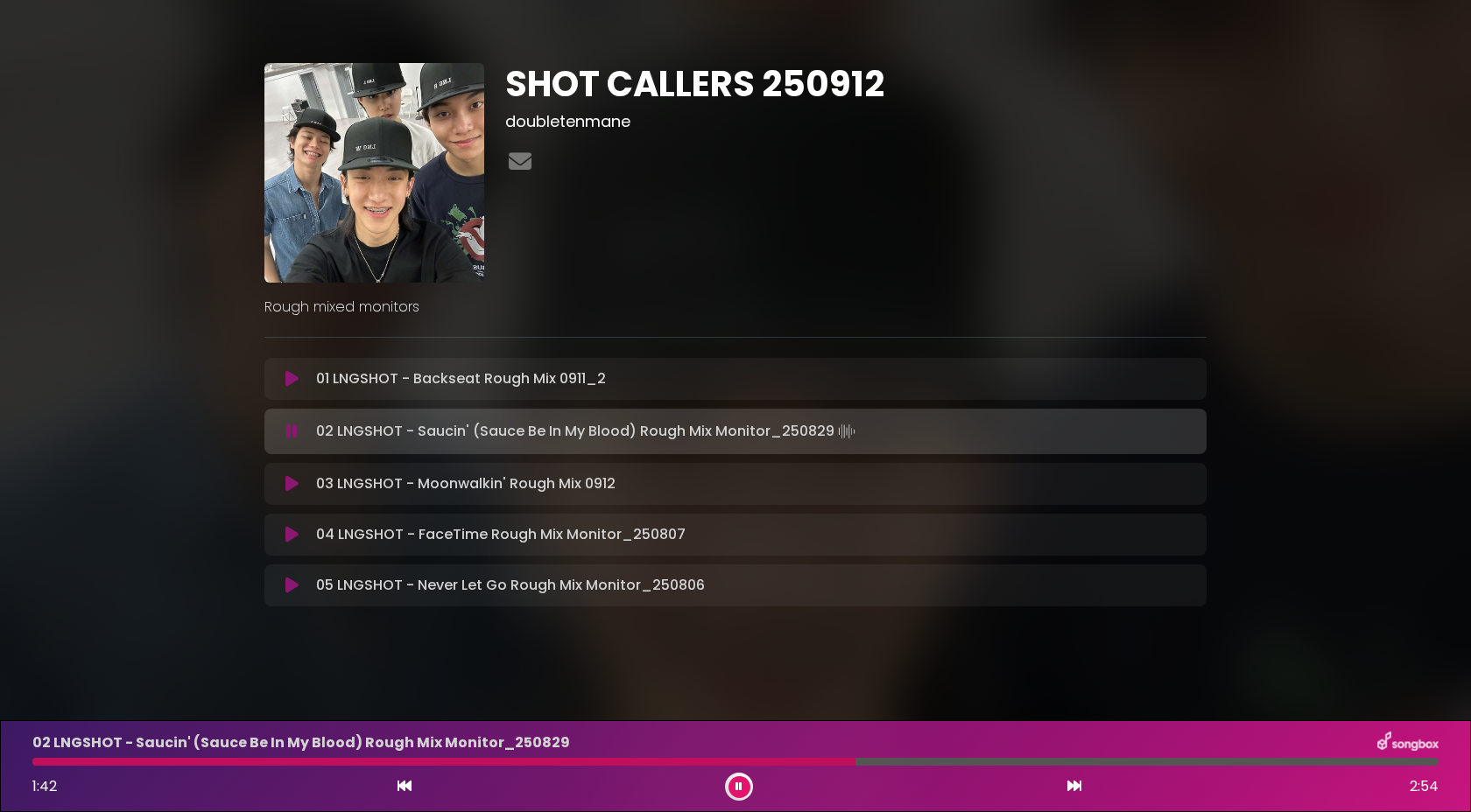
click at [890, 759] on div at bounding box center [735, 761] width 1406 height 8
click at [305, 485] on button at bounding box center [292, 484] width 34 height 18
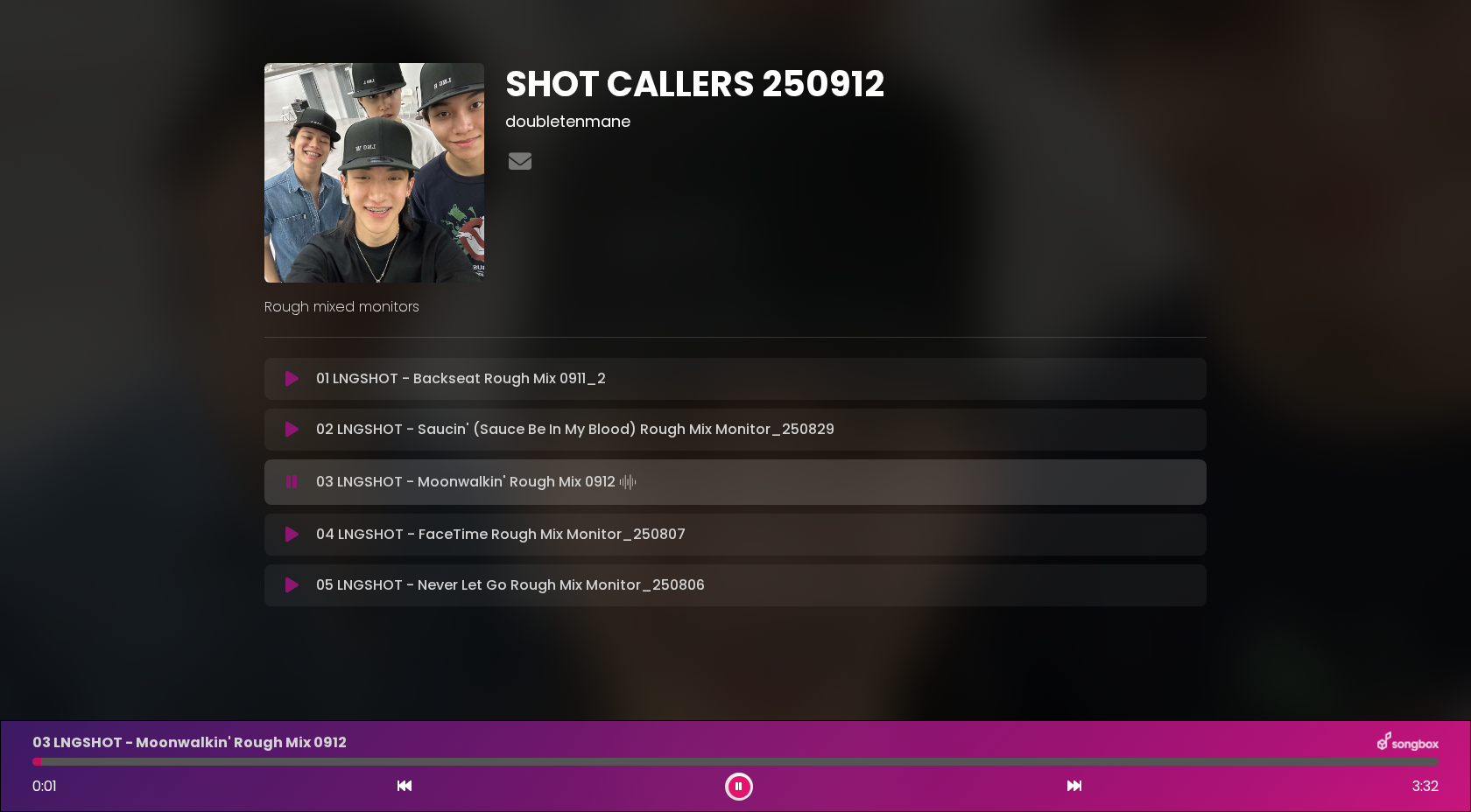
click at [295, 530] on icon at bounding box center [291, 535] width 13 height 18
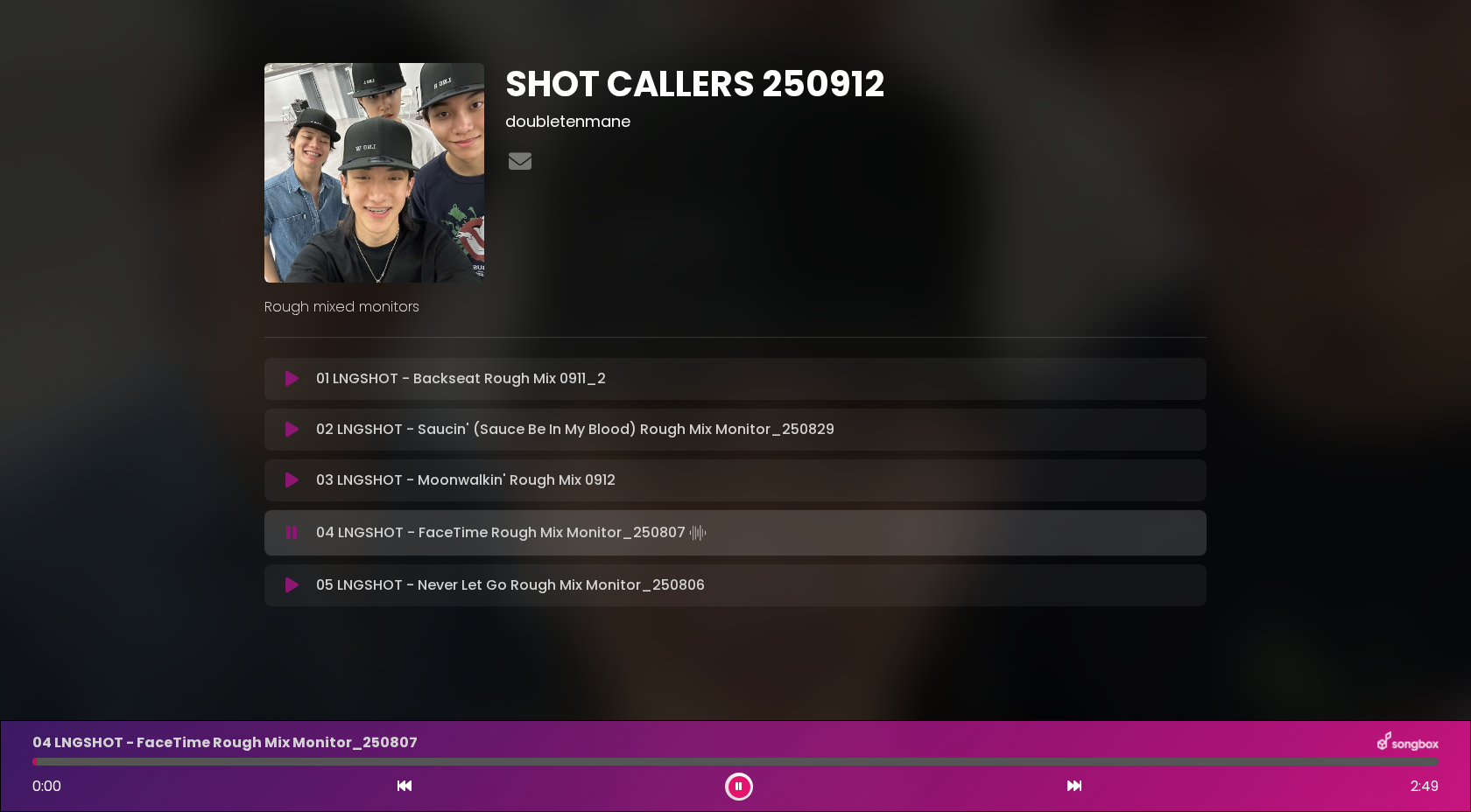
click at [286, 492] on div "03 LNGSHOT - Moonwalkin' Rough Mix 0912 Loading Track... Name" at bounding box center [735, 480] width 942 height 42
click at [290, 488] on icon at bounding box center [291, 480] width 13 height 18
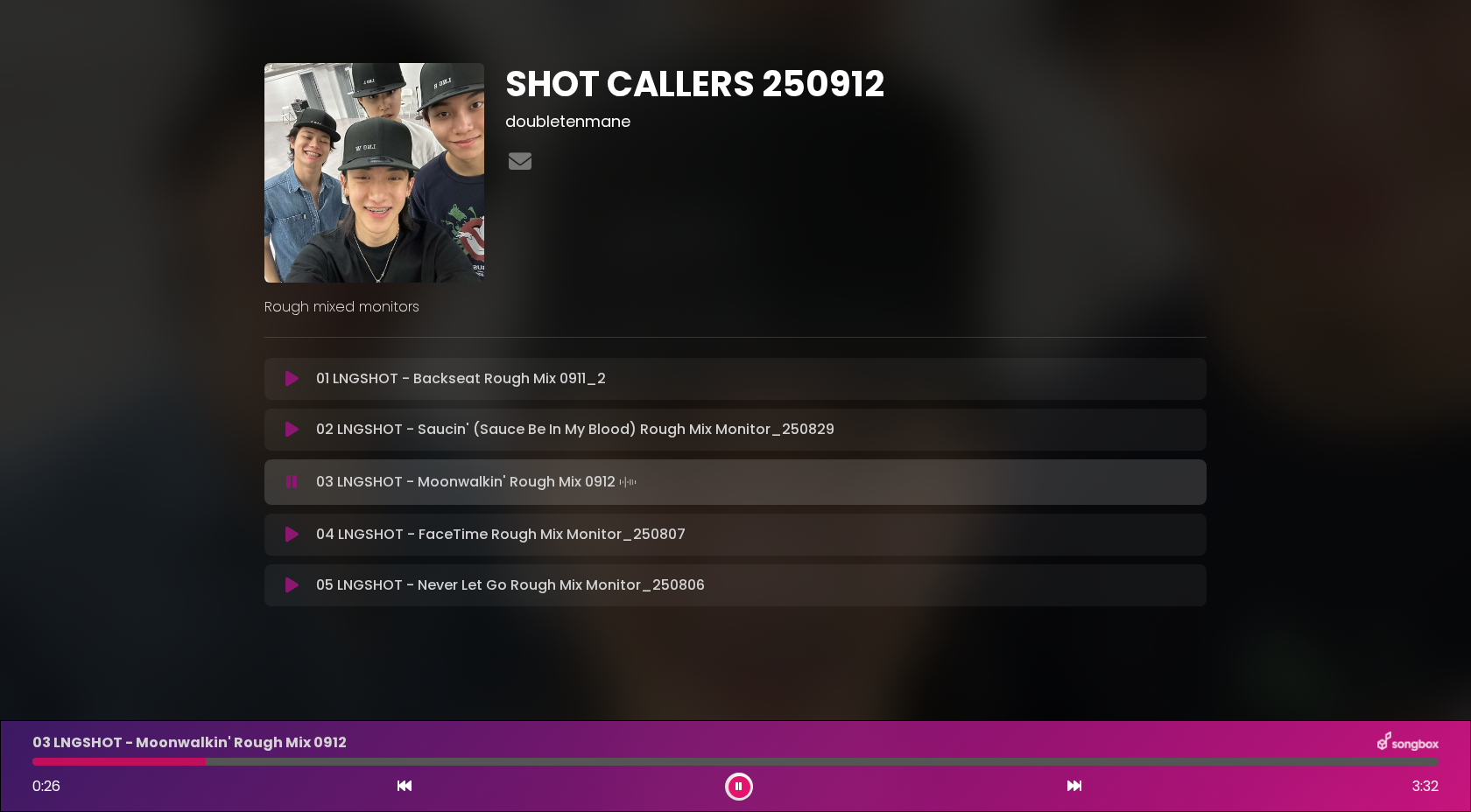
click at [144, 760] on div at bounding box center [119, 761] width 173 height 8
click at [125, 758] on div at bounding box center [91, 761] width 117 height 8
click at [99, 758] on div "03 LNGSHOT - Moonwalkin' Rough Mix 0912 0:14 3:32" at bounding box center [735, 766] width 1427 height 69
click at [105, 761] on div at bounding box center [84, 761] width 103 height 8
click at [741, 784] on icon at bounding box center [738, 786] width 7 height 11
